Goal: Share content: Share content

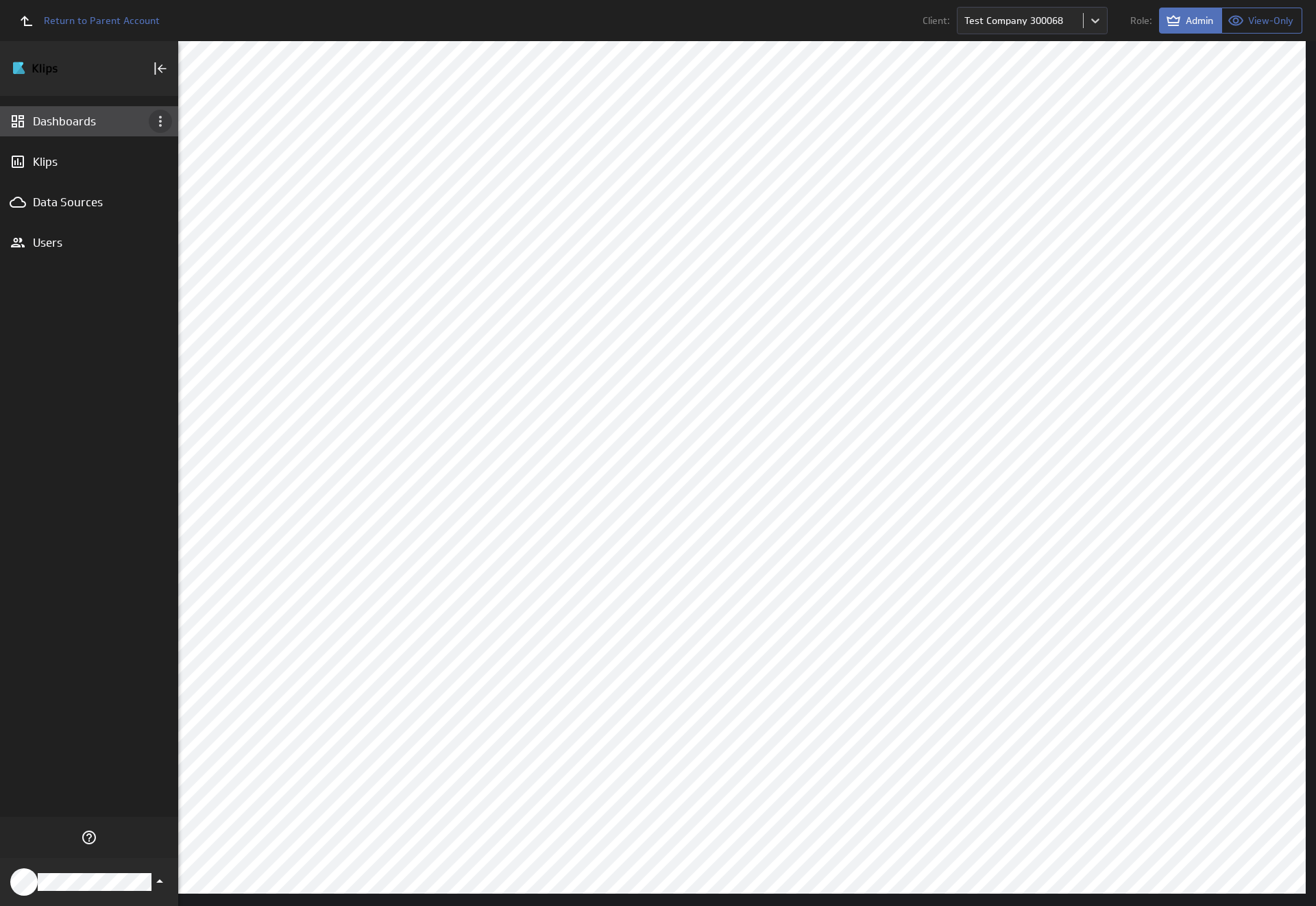
click at [161, 121] on icon "Dashboard menu" at bounding box center [161, 121] width 3 height 11
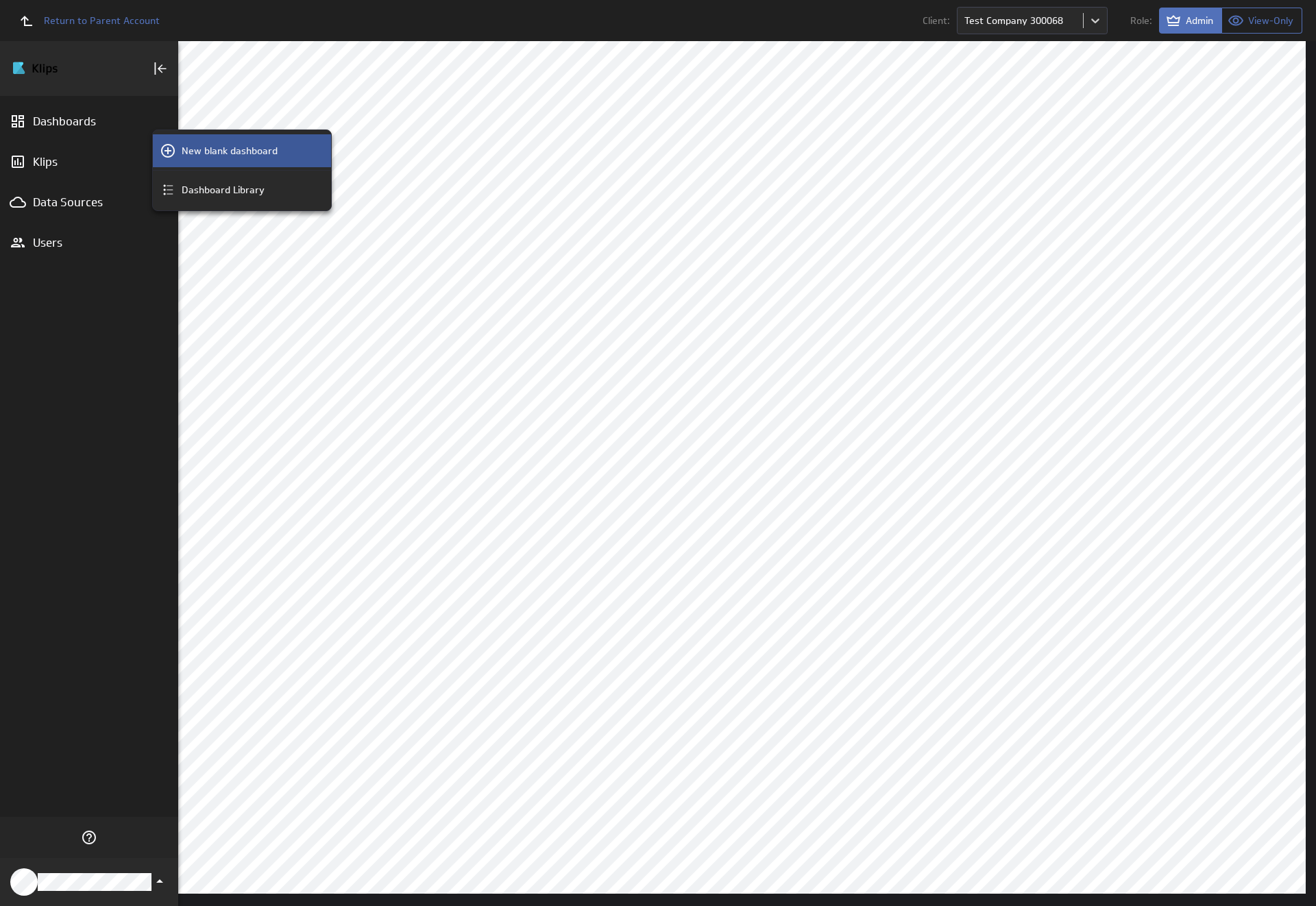
click at [242, 151] on p "New blank dashboard" at bounding box center [230, 151] width 96 height 14
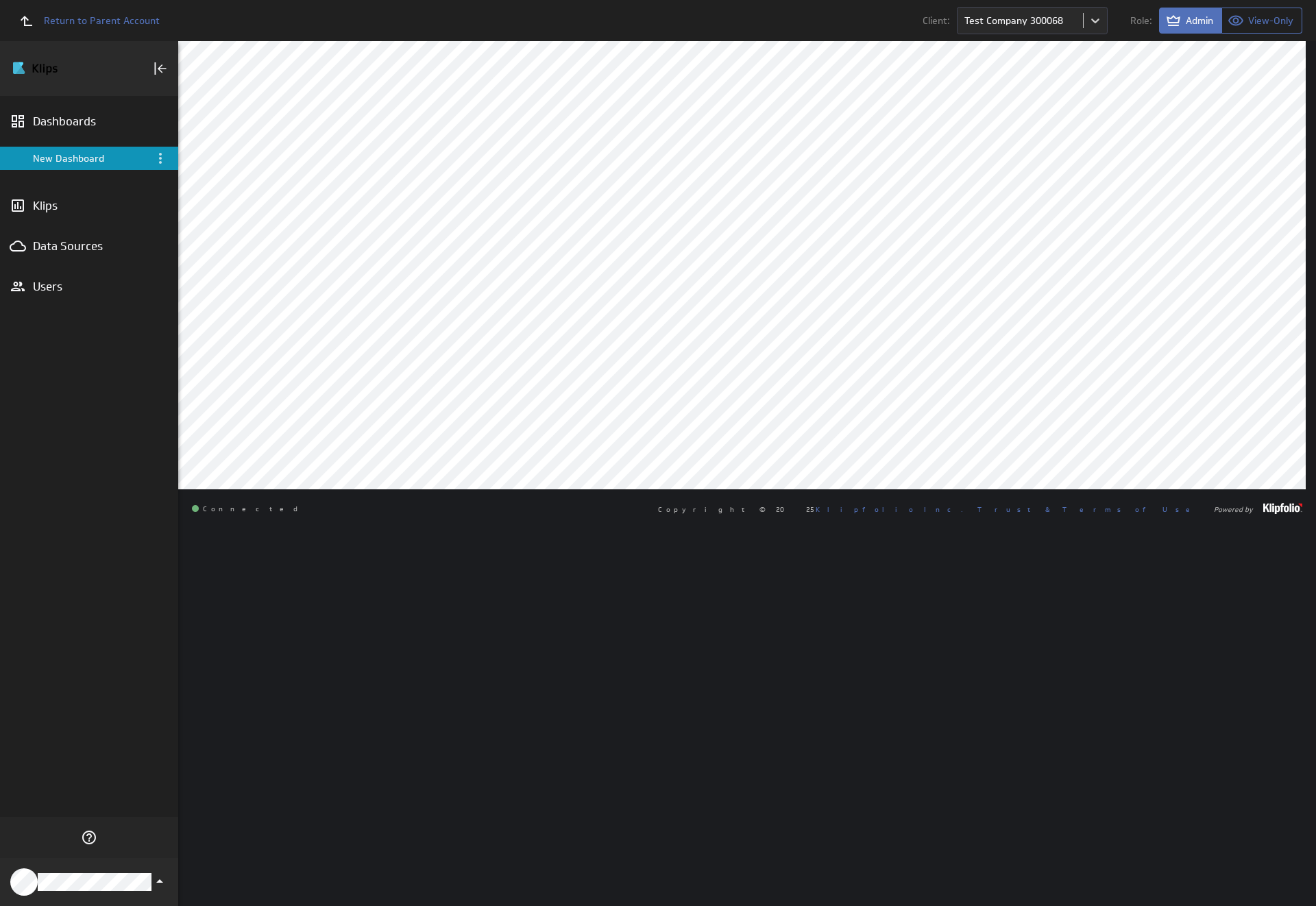
click at [89, 159] on div "New Dashboard" at bounding box center [90, 158] width 115 height 12
click at [161, 159] on icon "Menu" at bounding box center [161, 158] width 3 height 11
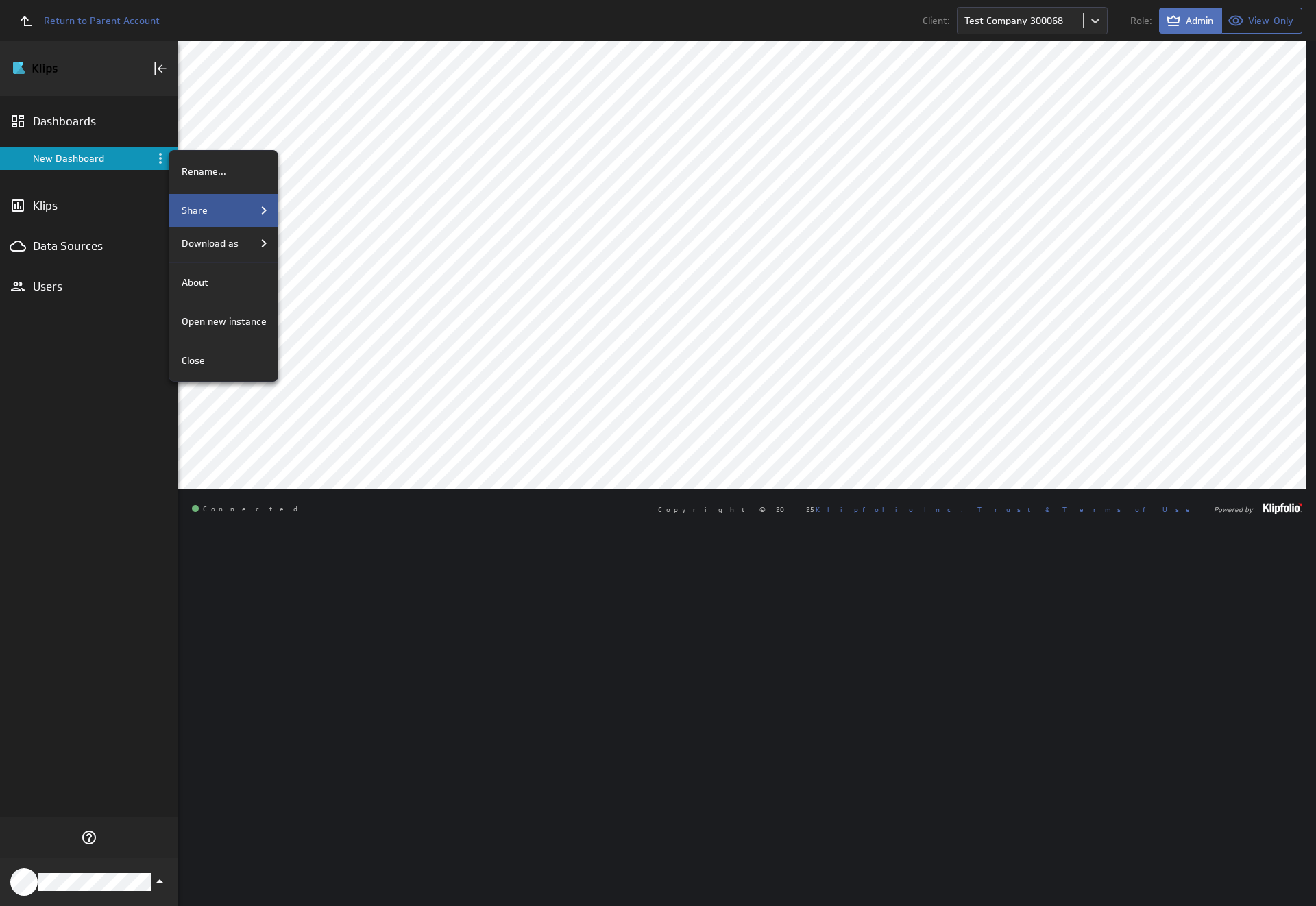
click at [222, 210] on div "Share" at bounding box center [224, 210] width 96 height 16
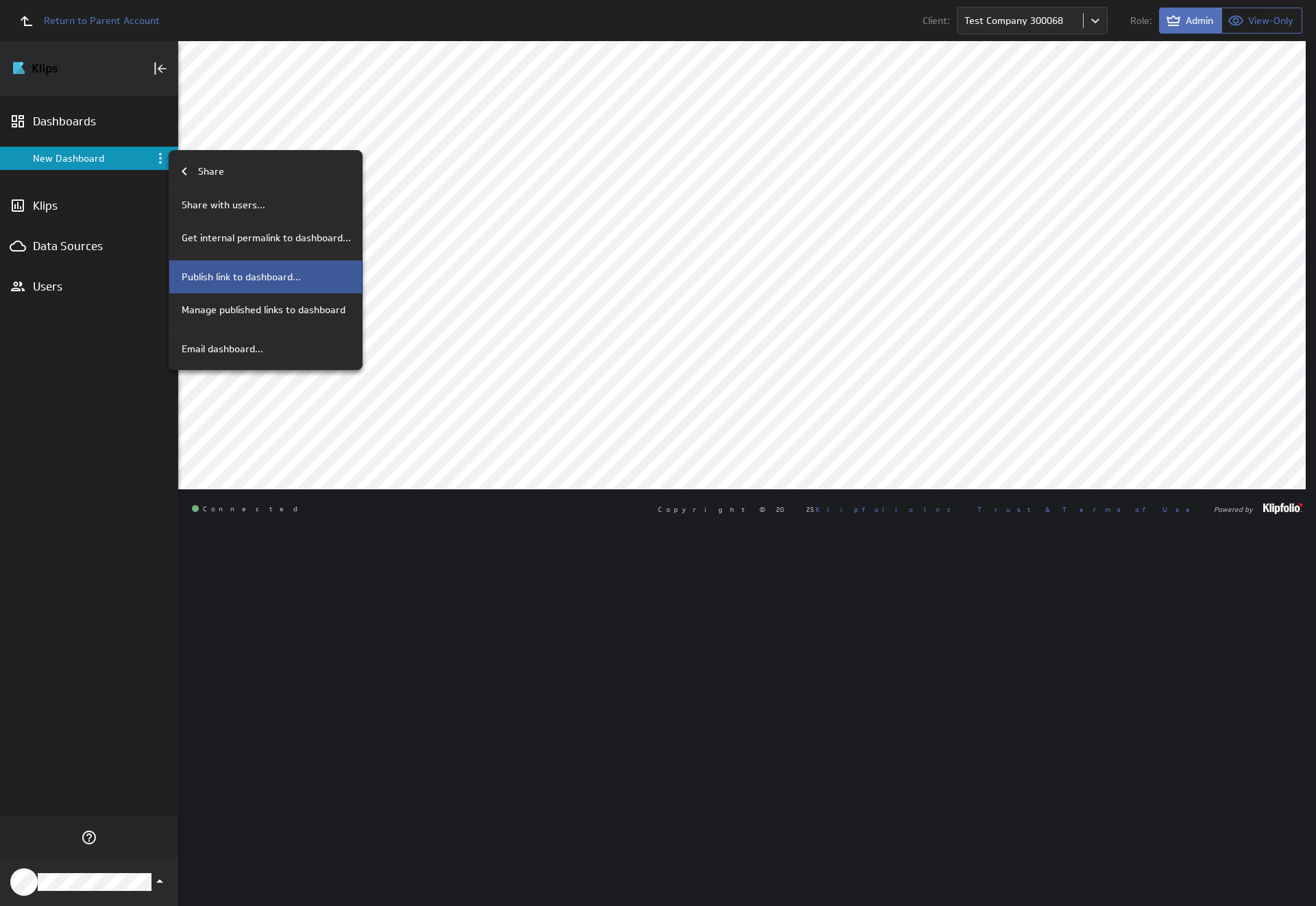
click at [264, 277] on p "Publish link to dashboard..." at bounding box center [241, 277] width 119 height 14
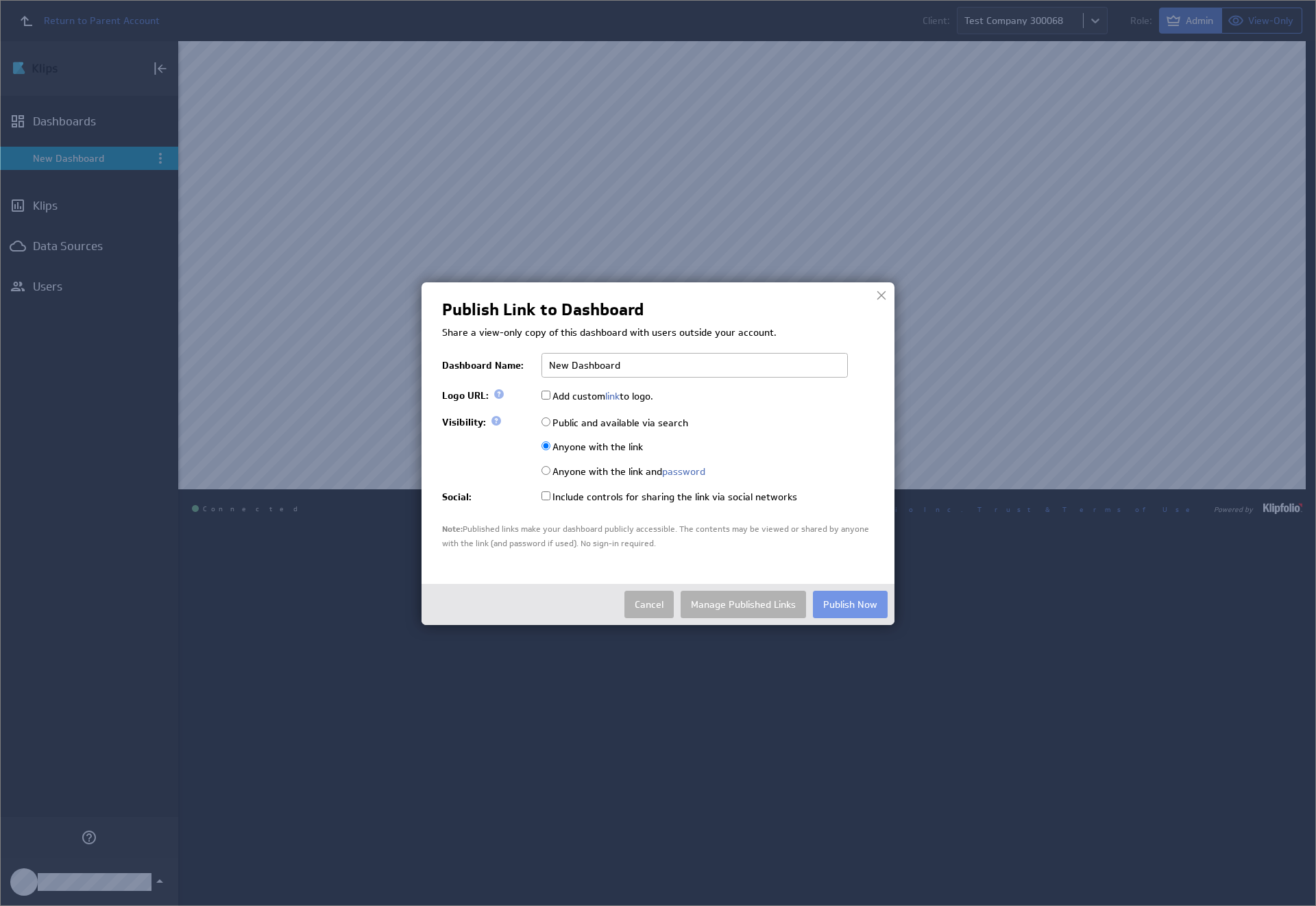
click at [546, 421] on input "Public and available via search" at bounding box center [546, 422] width 9 height 9
radio input "true"
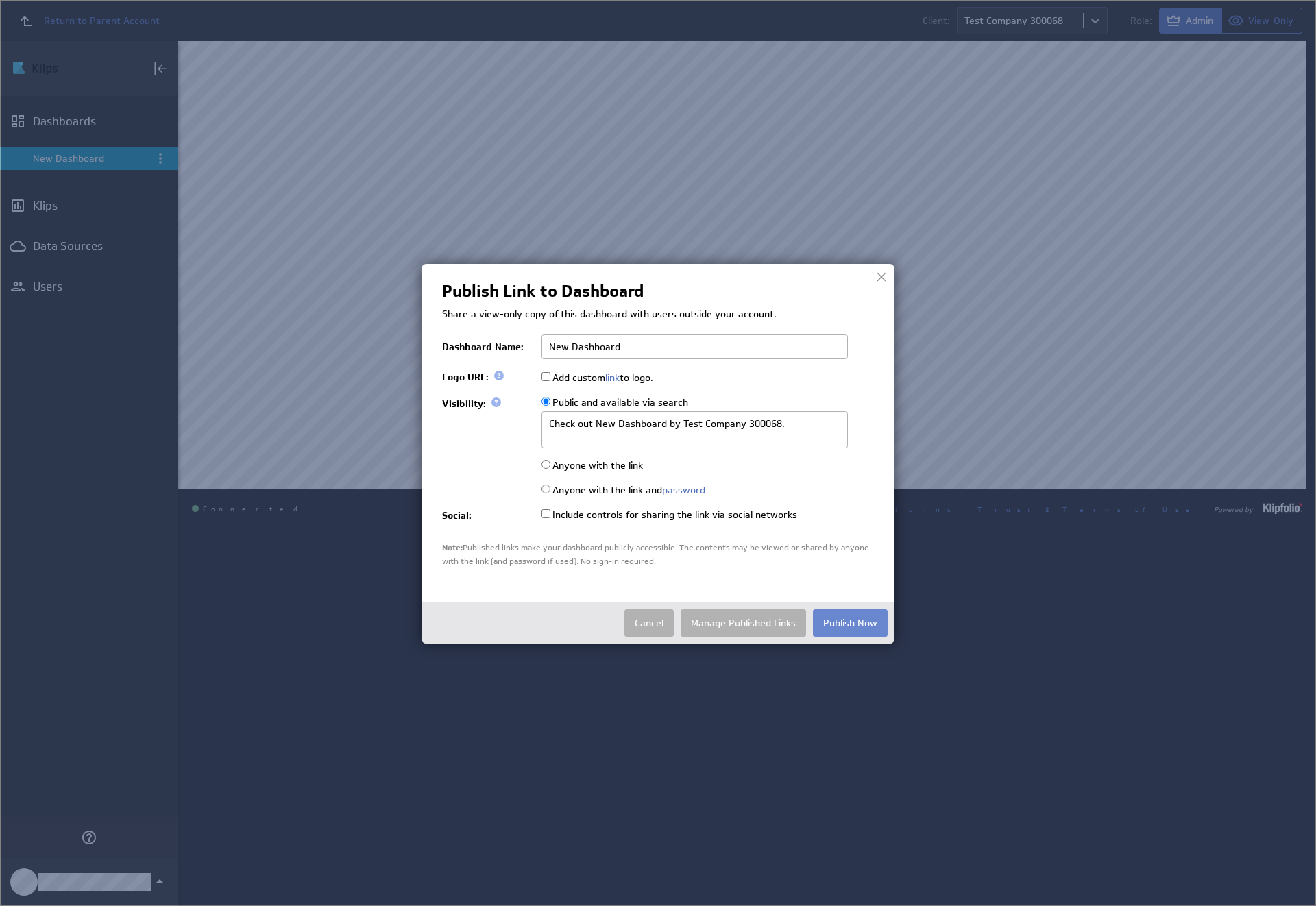
click at [850, 621] on button "Publish Now" at bounding box center [850, 623] width 75 height 28
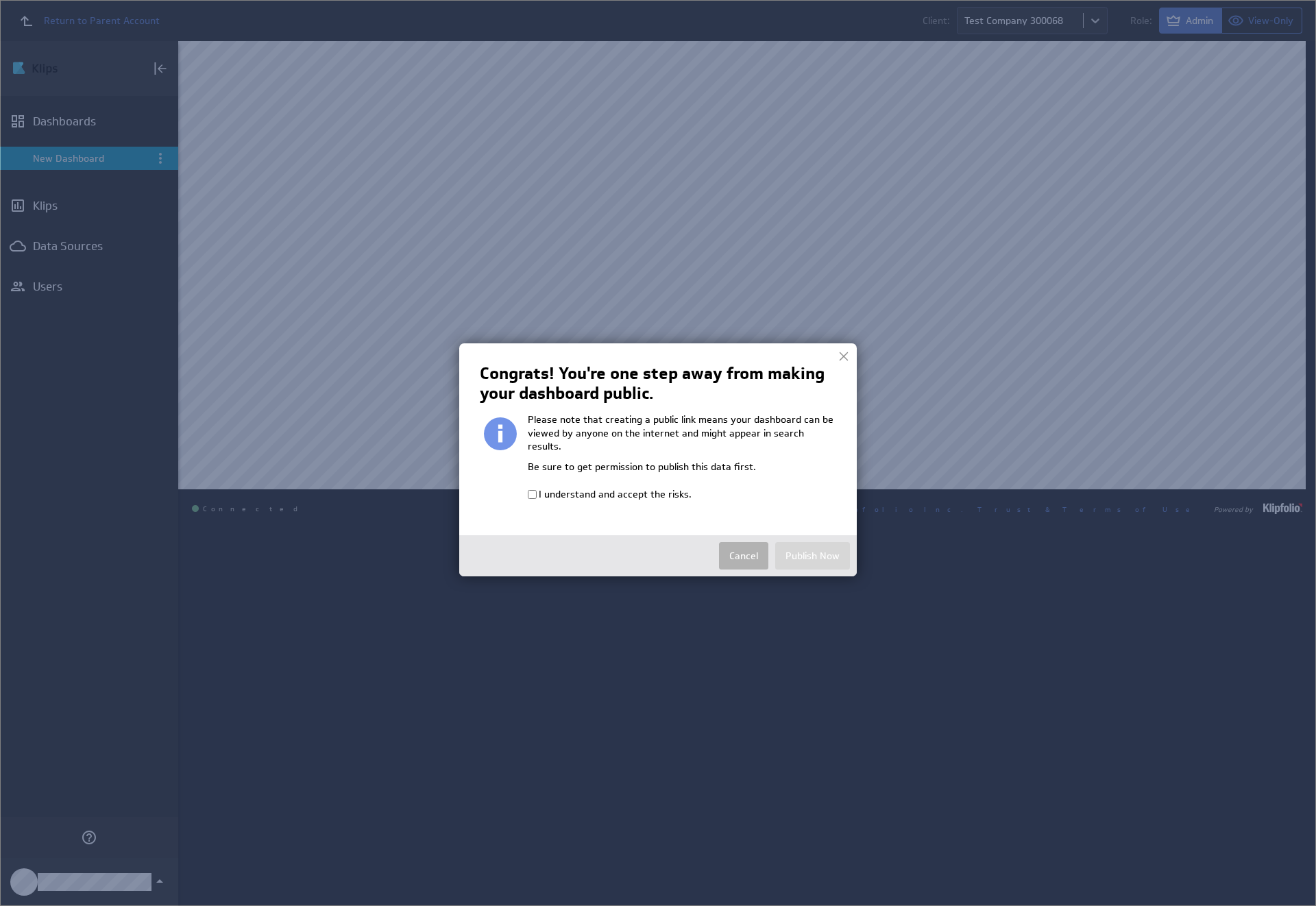
click at [532, 490] on input "I understand and accept the risks." at bounding box center [532, 494] width 9 height 9
checkbox input "true"
click at [812, 542] on button "Publish Now" at bounding box center [813, 556] width 75 height 28
